Goal: Communication & Community: Answer question/provide support

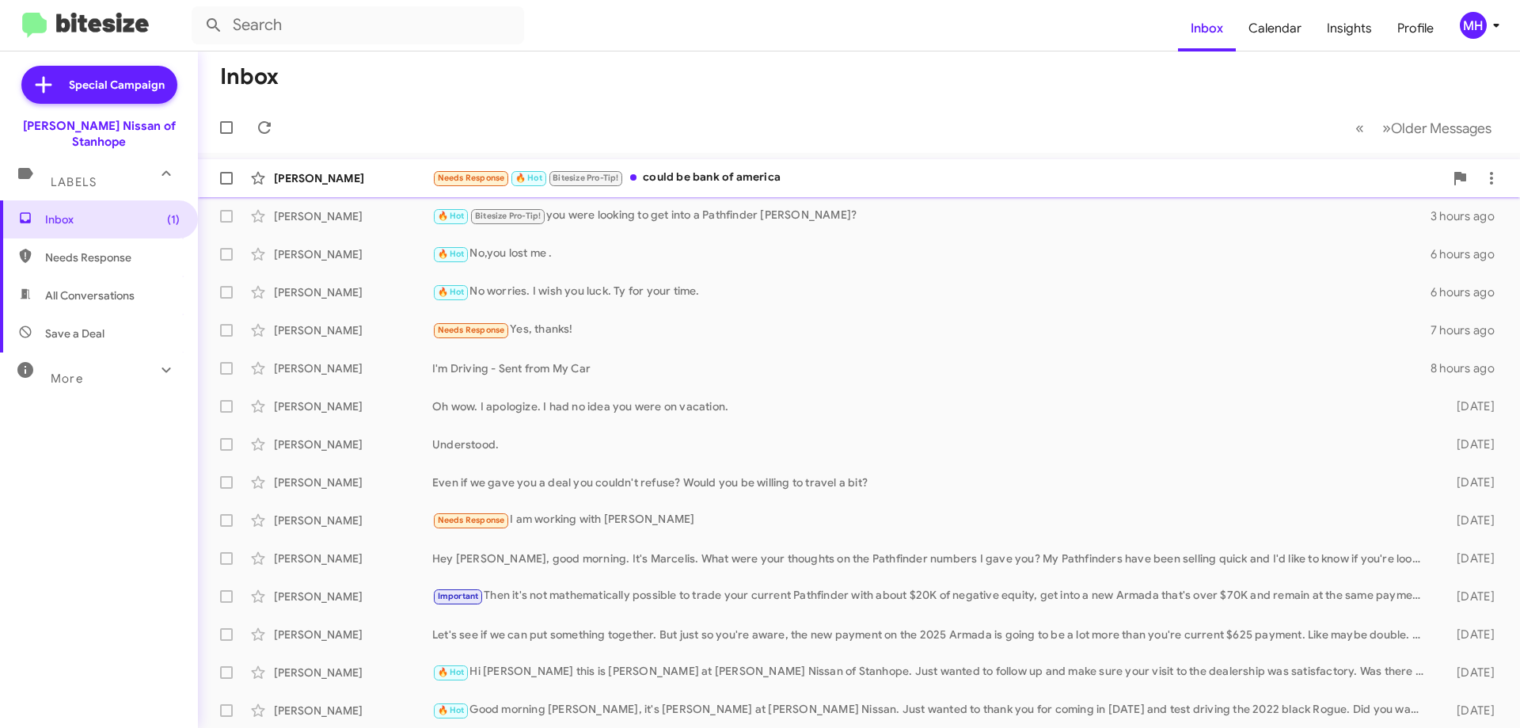
click at [698, 171] on div "Needs Response 🔥 Hot Bitesize Pro-Tip! could be bank of america" at bounding box center [938, 178] width 1012 height 18
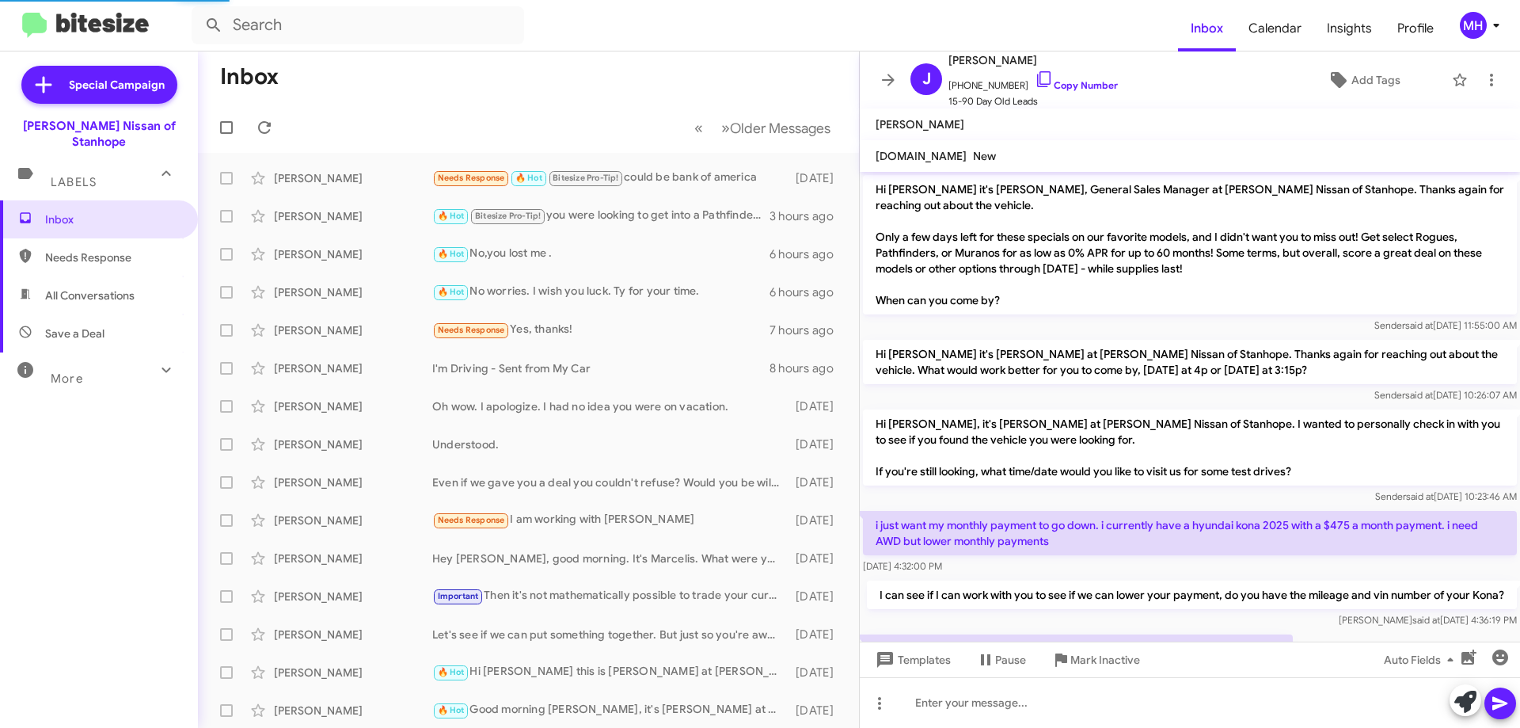
scroll to position [405, 0]
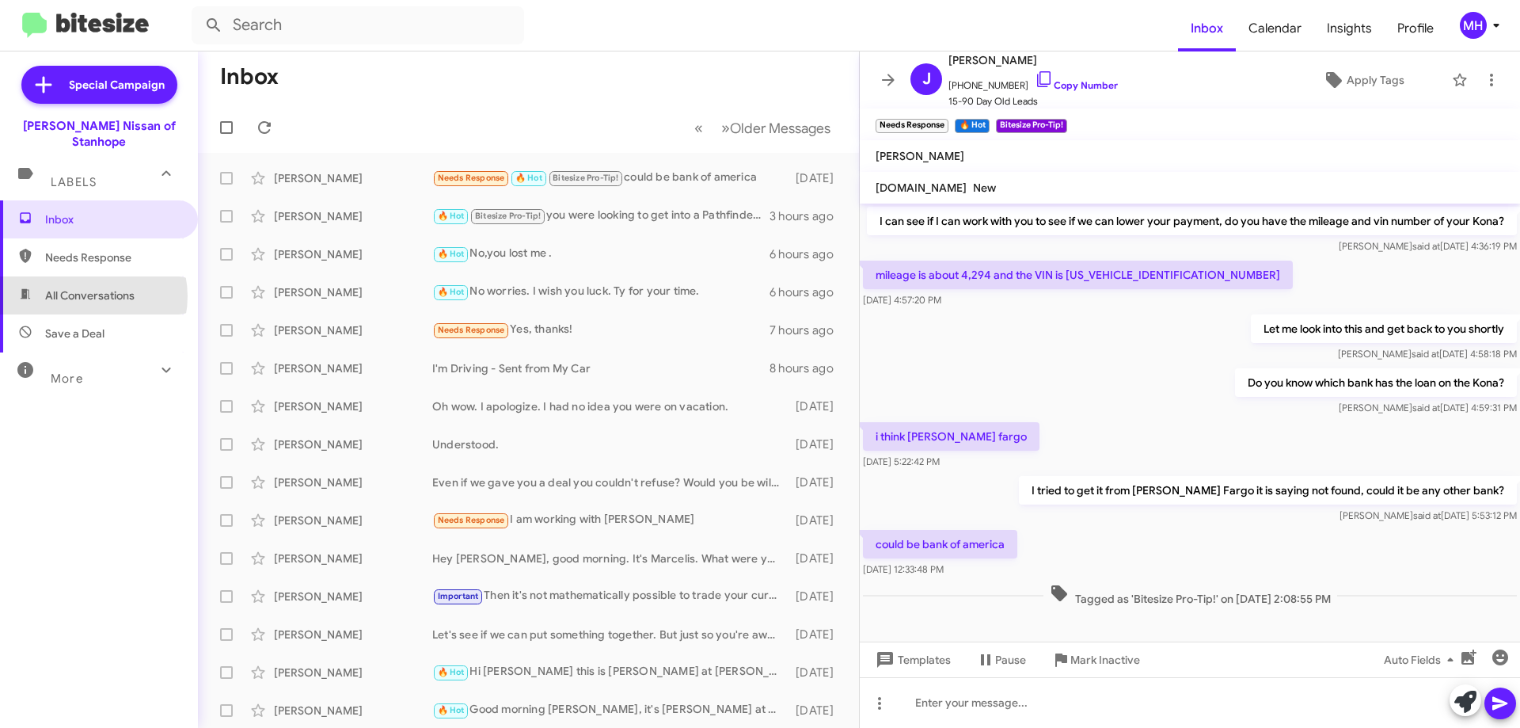
click at [86, 287] on span "All Conversations" at bounding box center [89, 295] width 89 height 16
type input "in:all-conversations"
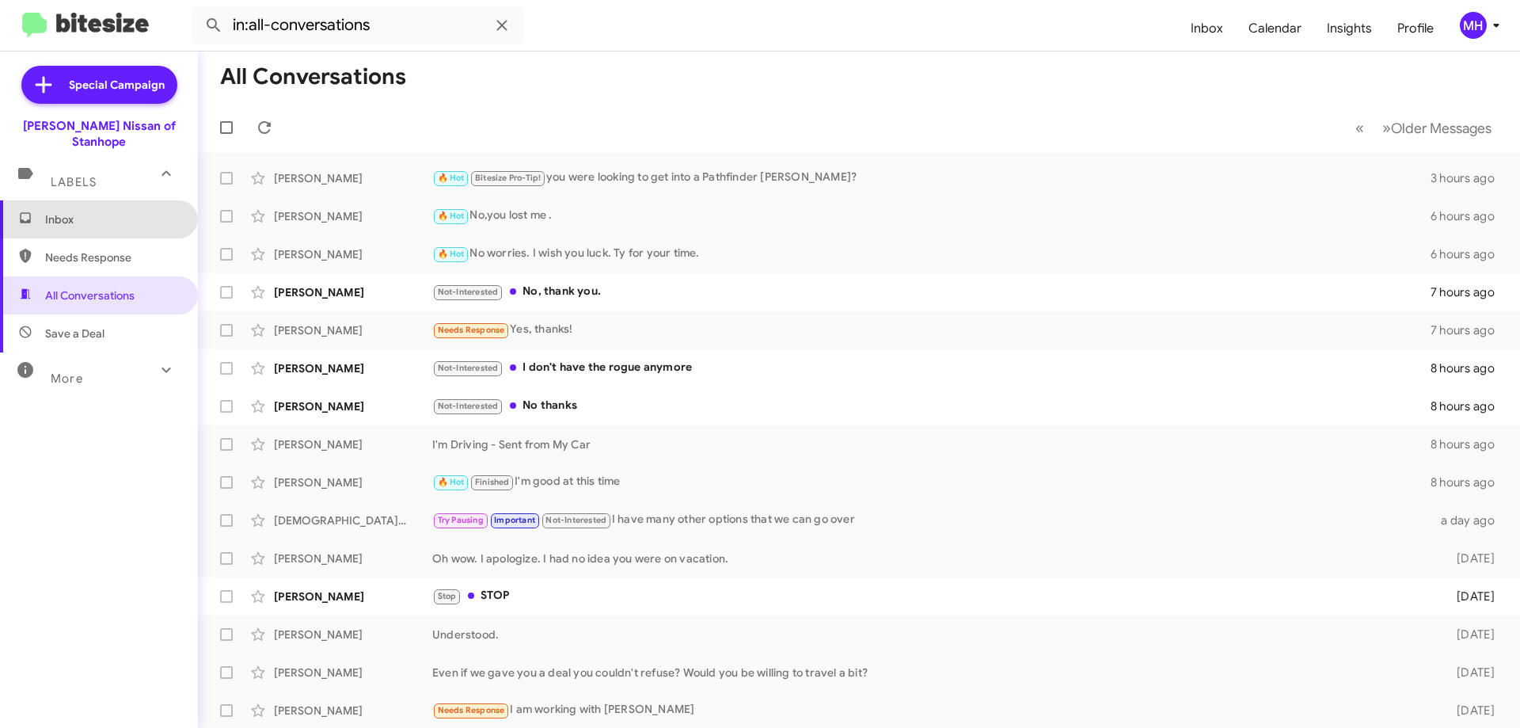
click at [112, 211] on span "Inbox" at bounding box center [112, 219] width 135 height 16
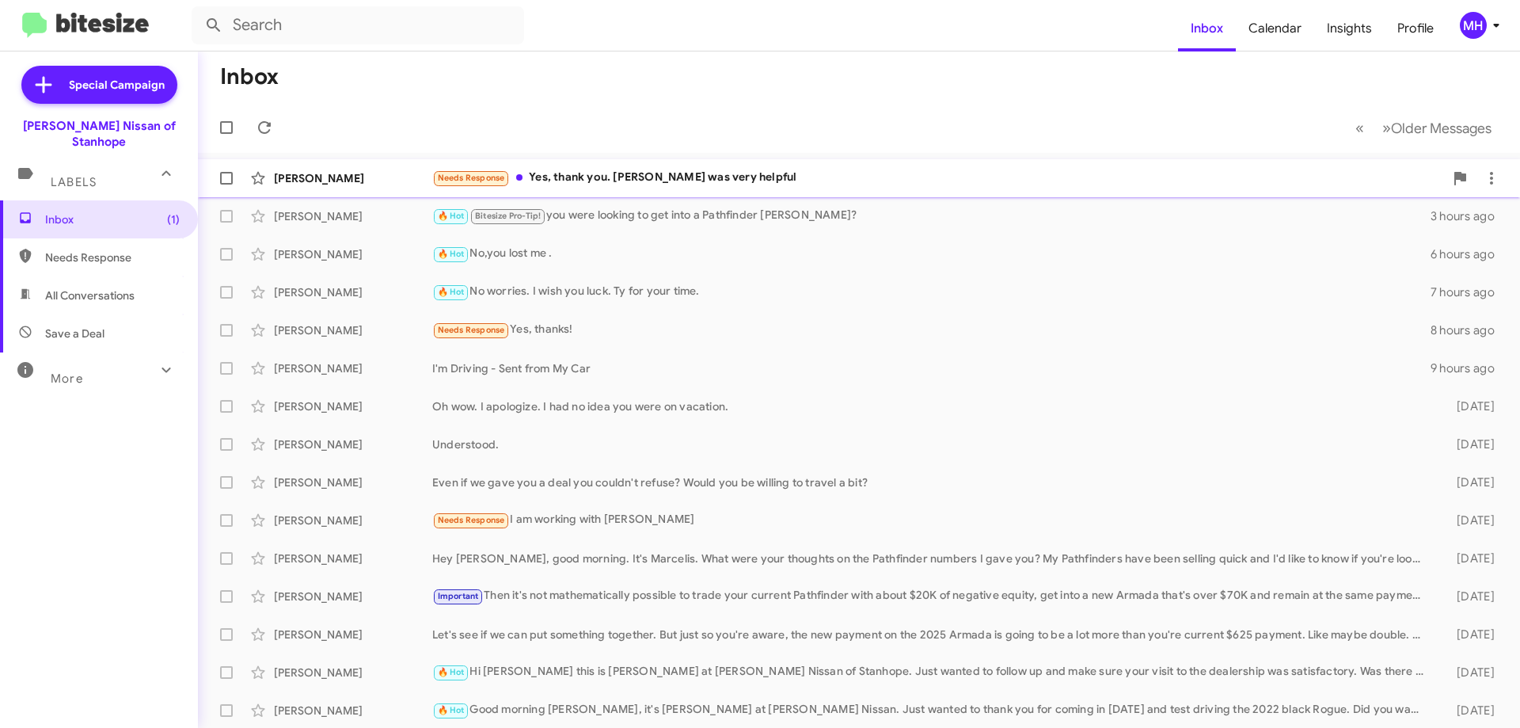
click at [770, 168] on div "[PERSON_NAME] Needs Response Yes, thank you. [PERSON_NAME] was very helpful 5 m…" at bounding box center [859, 178] width 1297 height 32
